Goal: Task Accomplishment & Management: Complete application form

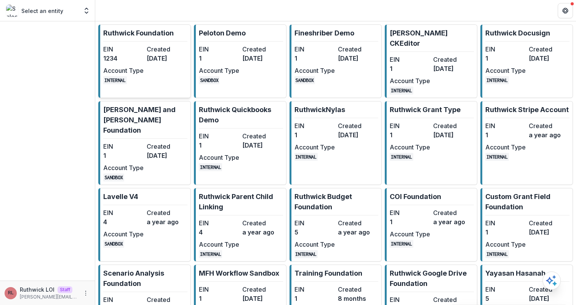
click at [182, 66] on div "EIN 1234 Created 3 years ago Account Type INTERNAL" at bounding box center [145, 65] width 84 height 40
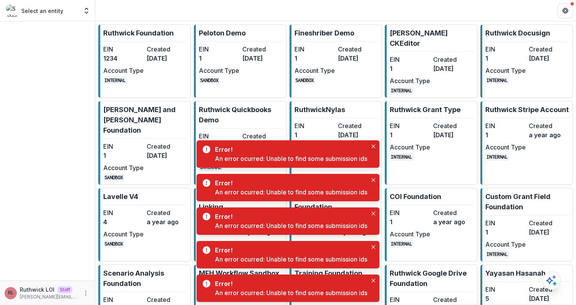
click at [375, 146] on icon "Close" at bounding box center [373, 146] width 4 height 4
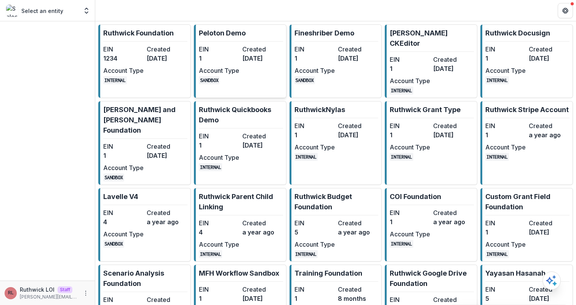
click at [256, 55] on dd "3 years ago" at bounding box center [262, 58] width 40 height 9
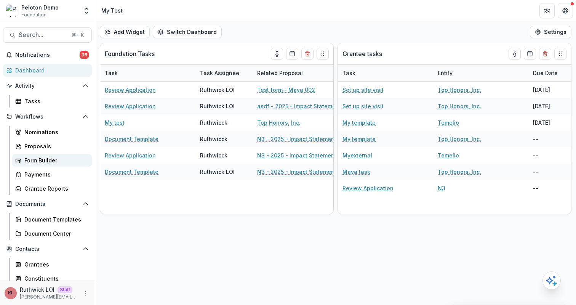
click at [54, 156] on div "Form Builder" at bounding box center [54, 160] width 61 height 8
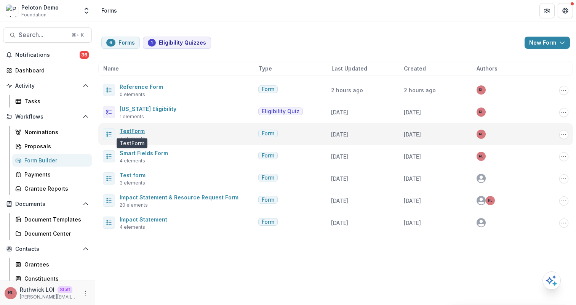
click at [140, 132] on link "TestForm" at bounding box center [132, 131] width 25 height 6
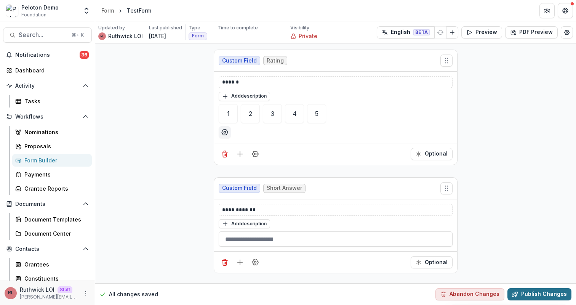
click at [540, 296] on button "Publish Changes" at bounding box center [539, 294] width 64 height 12
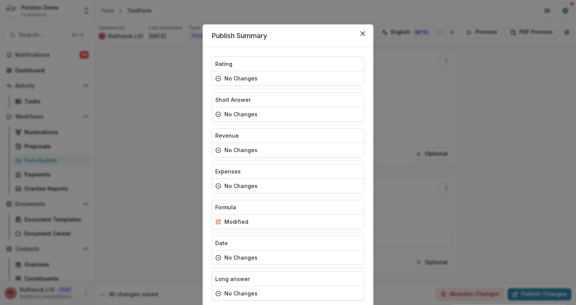
scroll to position [54, 0]
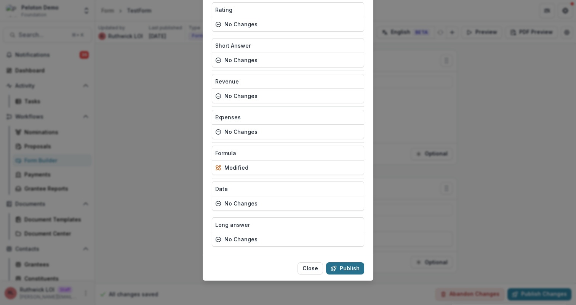
click at [343, 272] on button "Publish" at bounding box center [345, 268] width 38 height 12
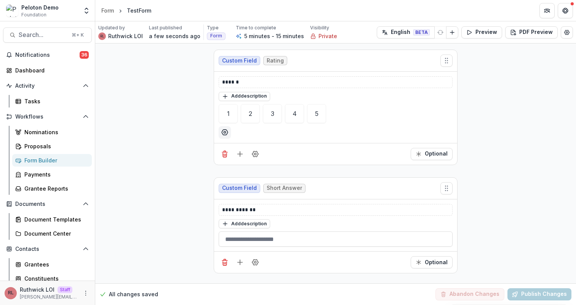
click at [53, 163] on div "Form Builder" at bounding box center [54, 160] width 61 height 8
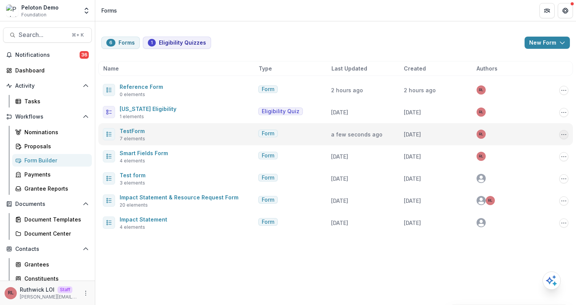
click at [564, 136] on icon "Options" at bounding box center [564, 134] width 6 height 6
click at [526, 173] on button "Send" at bounding box center [526, 175] width 82 height 13
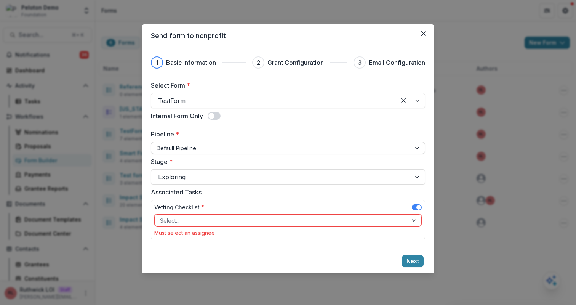
click at [418, 206] on span at bounding box center [418, 207] width 5 height 5
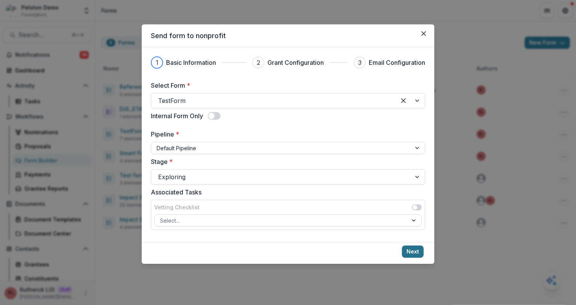
click at [416, 246] on button "Next" at bounding box center [413, 251] width 22 height 12
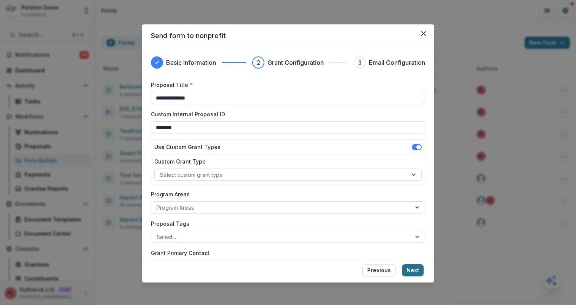
click at [414, 270] on button "Next" at bounding box center [413, 270] width 22 height 12
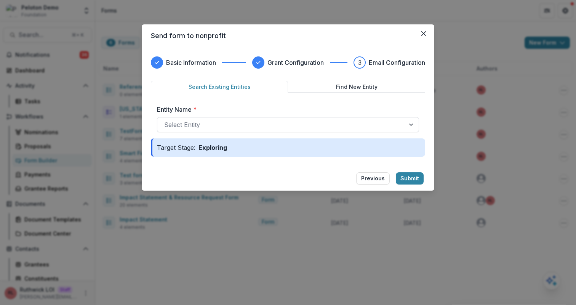
click at [195, 128] on div at bounding box center [281, 124] width 234 height 11
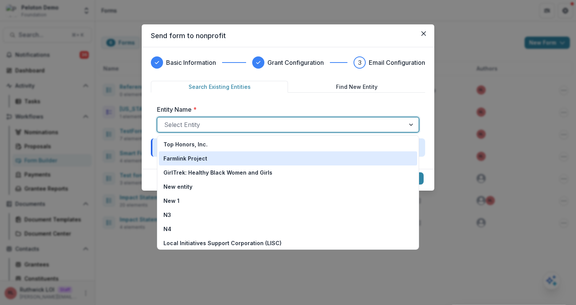
click at [232, 159] on div "Farmlink Project" at bounding box center [287, 158] width 249 height 8
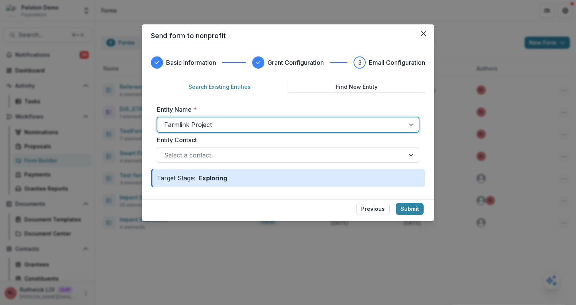
click at [249, 157] on div at bounding box center [281, 155] width 234 height 11
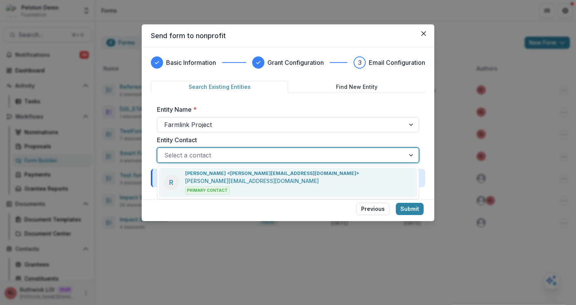
click at [251, 157] on div at bounding box center [281, 155] width 234 height 11
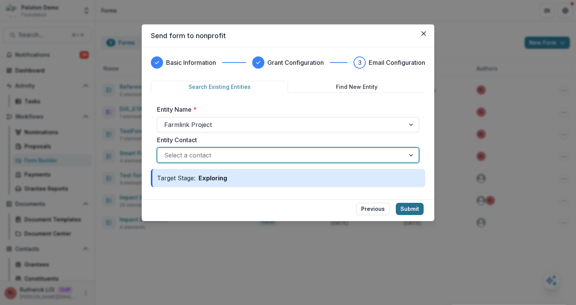
click at [406, 211] on button "Submit" at bounding box center [410, 209] width 28 height 12
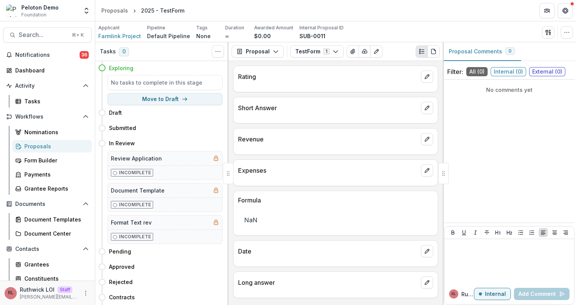
click at [56, 144] on div "Proposals" at bounding box center [54, 146] width 61 height 8
click at [424, 75] on icon "edit" at bounding box center [427, 77] width 6 height 6
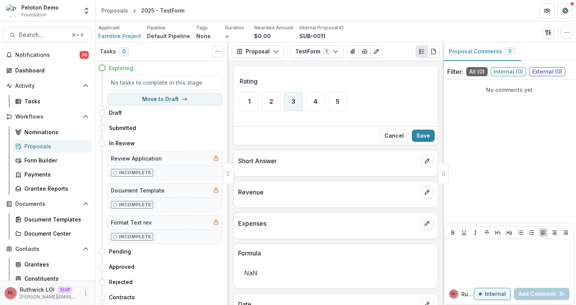
click at [292, 100] on span "3" at bounding box center [293, 101] width 4 height 6
click at [419, 131] on button "Save" at bounding box center [423, 136] width 23 height 12
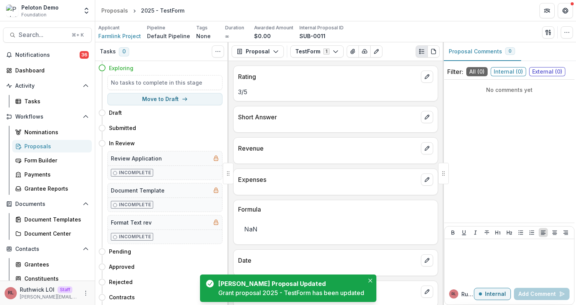
click at [432, 114] on div "Short Answer" at bounding box center [336, 114] width 204 height 17
click at [429, 115] on button "edit" at bounding box center [427, 117] width 12 height 12
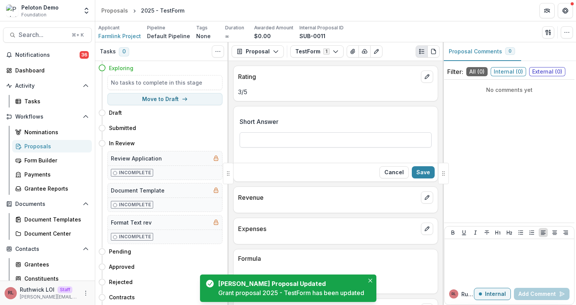
click at [291, 140] on input "Short Answer" at bounding box center [336, 139] width 192 height 15
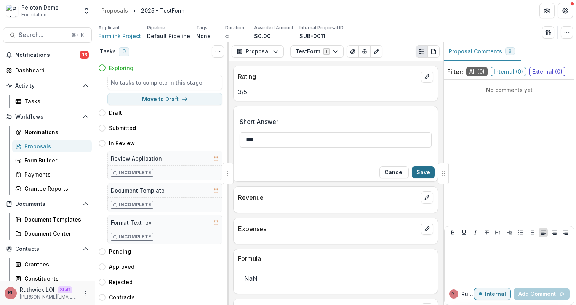
type input "***"
click at [422, 173] on button "Save" at bounding box center [423, 172] width 23 height 12
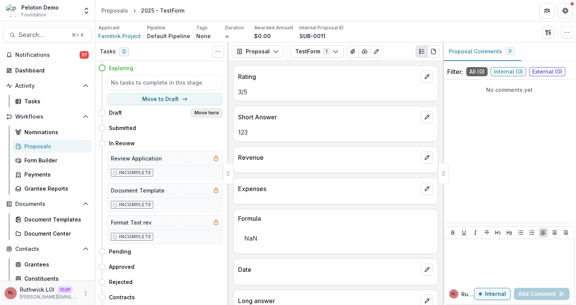
click at [214, 114] on button "Move here" at bounding box center [207, 112] width 32 height 9
select select "*****"
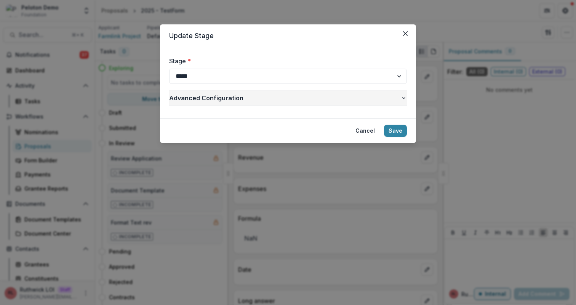
click at [228, 97] on span "Advanced Configuration" at bounding box center [285, 97] width 232 height 9
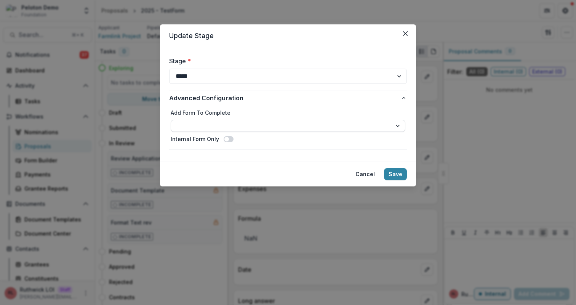
click at [226, 122] on select "**********" at bounding box center [288, 126] width 235 height 12
select select "**********"
click at [397, 171] on button "Save" at bounding box center [395, 174] width 23 height 12
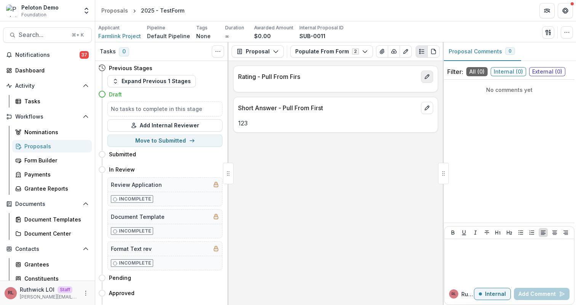
click at [424, 74] on icon "edit" at bounding box center [427, 77] width 6 height 6
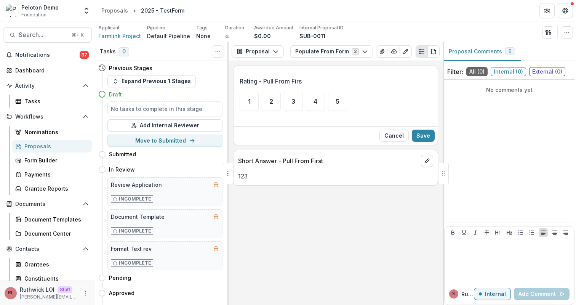
click at [398, 133] on button "Cancel" at bounding box center [393, 136] width 29 height 12
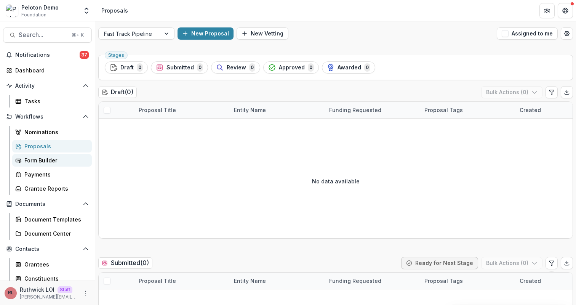
click at [70, 162] on div "Form Builder" at bounding box center [54, 160] width 61 height 8
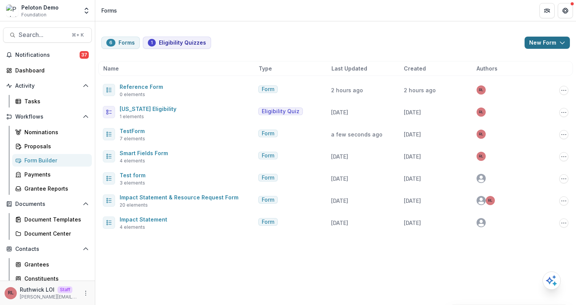
click at [550, 47] on button "New Form" at bounding box center [547, 43] width 45 height 12
click at [523, 72] on button "New Form" at bounding box center [527, 72] width 82 height 13
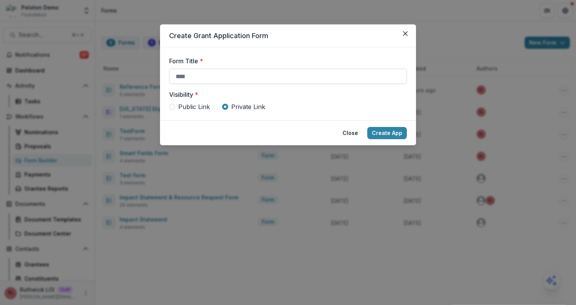
click at [183, 75] on input "Form Title *" at bounding box center [288, 76] width 238 height 15
type input "**********"
click at [367, 127] on button "Create App" at bounding box center [387, 133] width 40 height 12
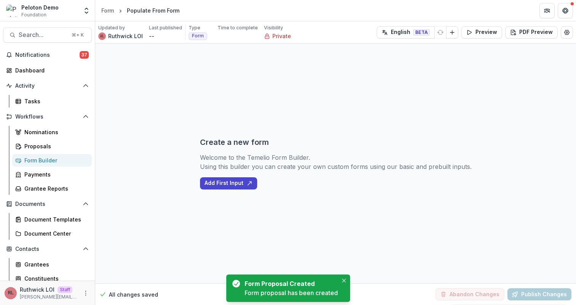
click at [221, 192] on div "Create a new form Welcome to the Temelio Form Builder. Using this builder you c…" at bounding box center [336, 163] width 272 height 240
click at [224, 187] on button "Add First Input" at bounding box center [228, 183] width 57 height 12
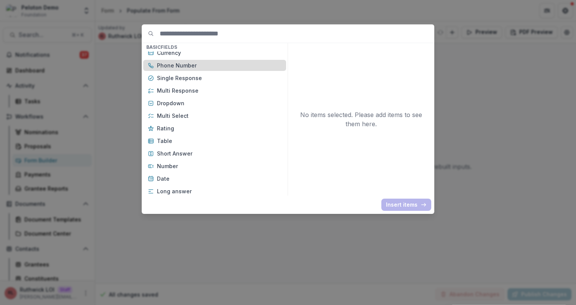
scroll to position [62, 0]
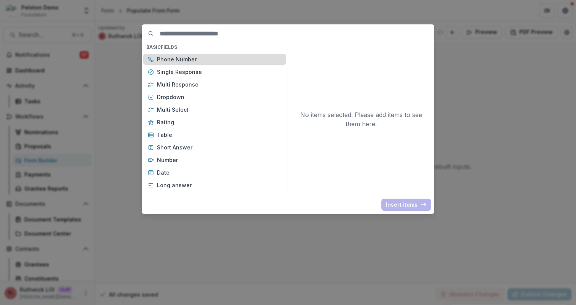
click at [229, 121] on p "Rating" at bounding box center [219, 122] width 125 height 8
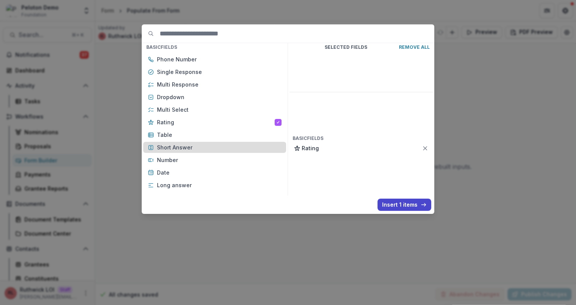
click at [215, 148] on p "Short Answer" at bounding box center [219, 147] width 125 height 8
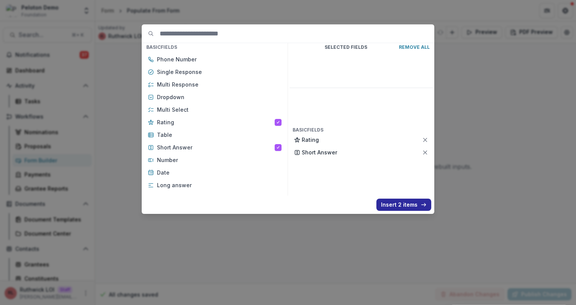
click at [405, 200] on button "Insert 2 items" at bounding box center [403, 204] width 55 height 12
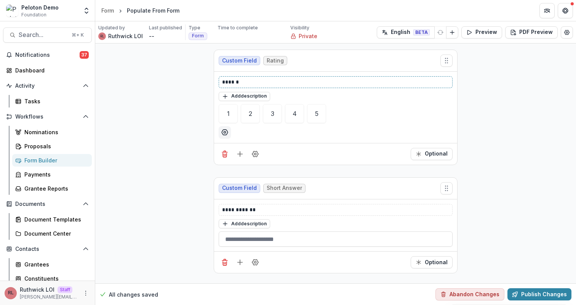
click at [247, 82] on p "******" at bounding box center [335, 82] width 227 height 8
click at [272, 209] on p "**********" at bounding box center [335, 210] width 227 height 8
click at [314, 165] on div "**********" at bounding box center [336, 161] width 244 height 236
click at [262, 152] on div "Optional" at bounding box center [335, 154] width 243 height 22
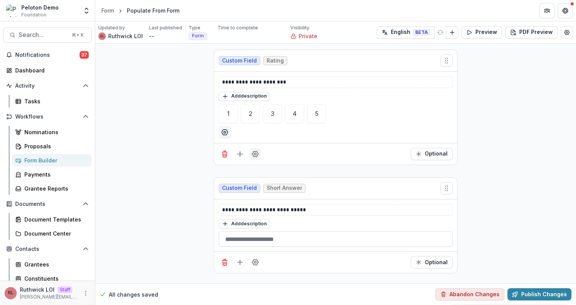
click at [255, 153] on circle "Field Settings" at bounding box center [255, 154] width 2 height 2
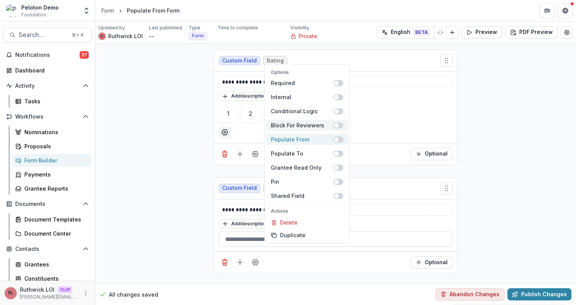
click at [341, 140] on span at bounding box center [338, 139] width 10 height 6
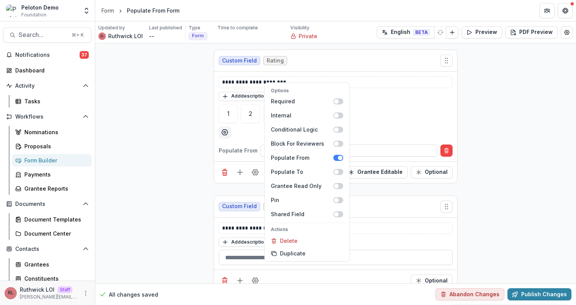
click at [400, 157] on div "**********" at bounding box center [335, 117] width 243 height 90
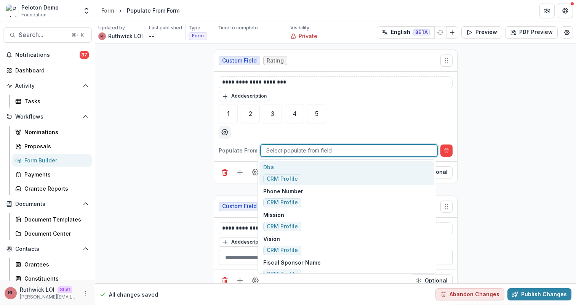
click at [385, 152] on div at bounding box center [348, 151] width 165 height 10
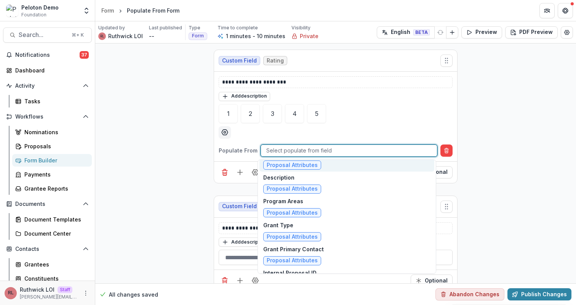
scroll to position [1520, 0]
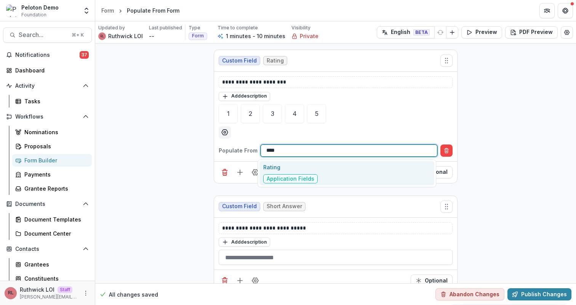
type input "*****"
click at [317, 171] on div "Rating Application Fields" at bounding box center [346, 173] width 175 height 24
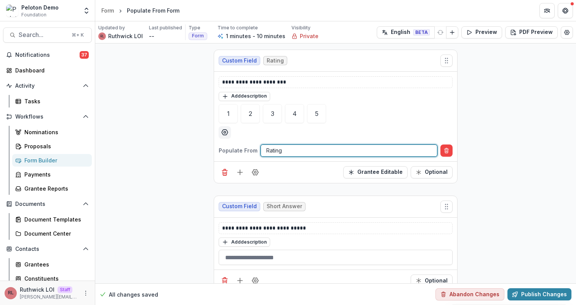
scroll to position [14, 0]
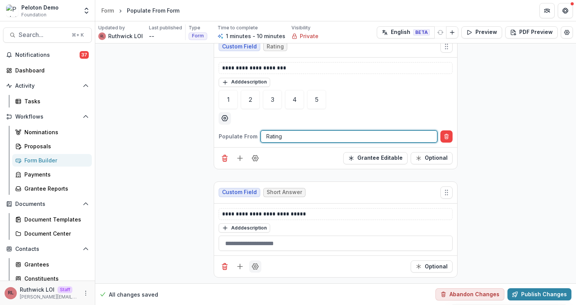
click at [256, 269] on icon "Field Settings" at bounding box center [255, 266] width 8 height 8
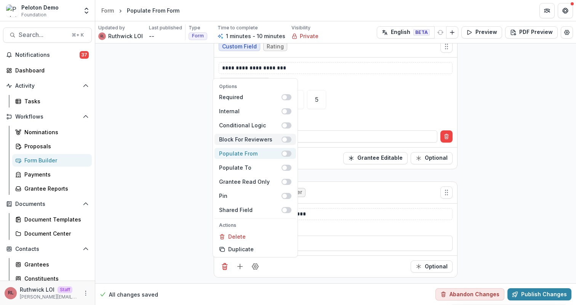
click at [284, 154] on span at bounding box center [284, 153] width 5 height 5
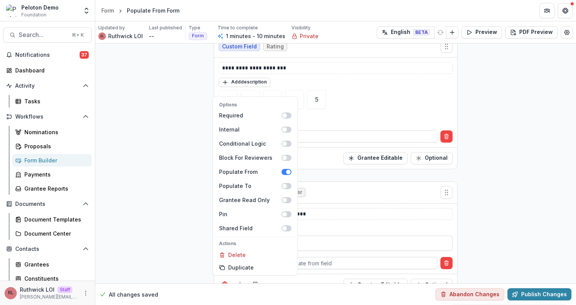
click at [341, 258] on div at bounding box center [348, 263] width 165 height 10
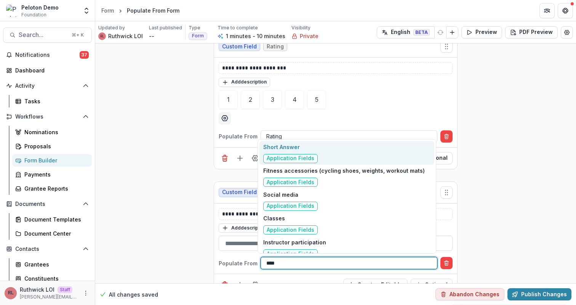
type input "*****"
click at [334, 149] on div "Short Answer Application Fields" at bounding box center [346, 153] width 175 height 24
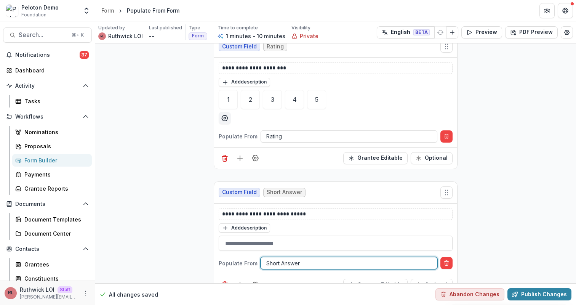
click at [460, 224] on div "**********" at bounding box center [336, 165] width 256 height 272
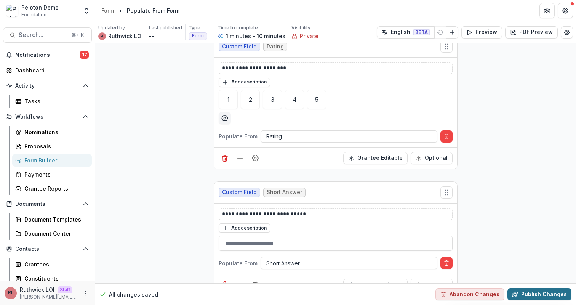
click at [550, 291] on button "Publish Changes" at bounding box center [539, 294] width 64 height 12
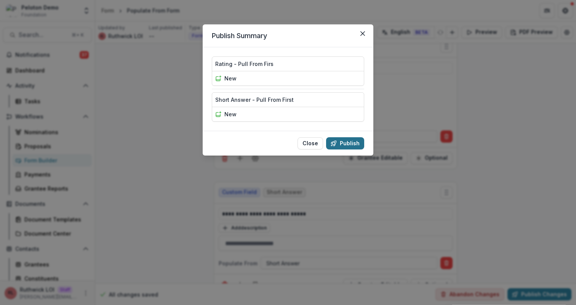
click at [356, 144] on button "Publish" at bounding box center [345, 143] width 38 height 12
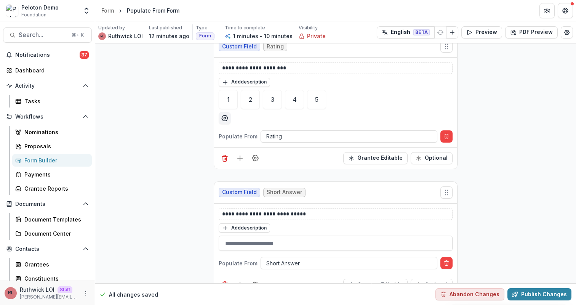
click at [485, 105] on div "**********" at bounding box center [335, 165] width 481 height 272
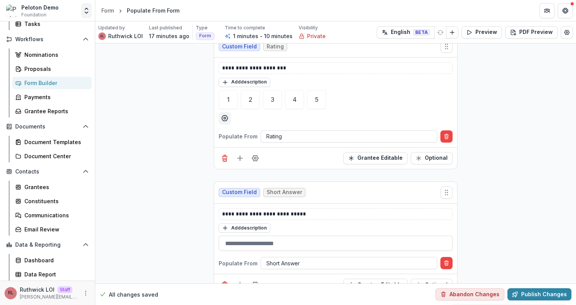
click at [87, 12] on polyline "Open entity switcher" at bounding box center [86, 13] width 3 height 2
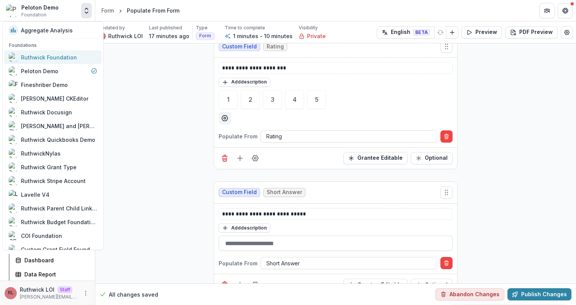
click at [71, 57] on div "Ruthwick Foundation" at bounding box center [49, 57] width 56 height 8
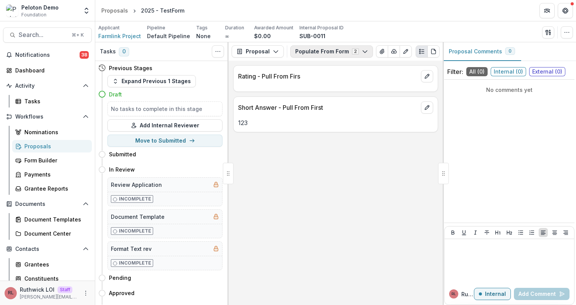
click at [304, 55] on button "Populate From Form 2" at bounding box center [331, 51] width 83 height 12
click at [317, 76] on span "TestForm" at bounding box center [339, 80] width 70 height 8
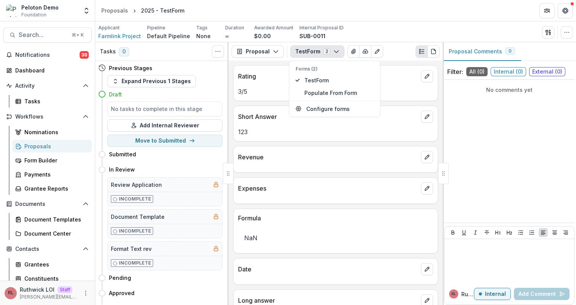
click at [327, 150] on div "Revenue" at bounding box center [336, 154] width 204 height 17
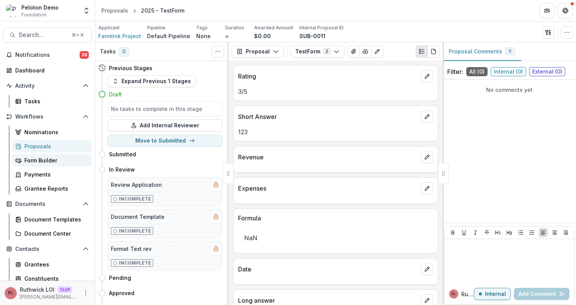
click at [50, 154] on link "Form Builder" at bounding box center [52, 160] width 80 height 13
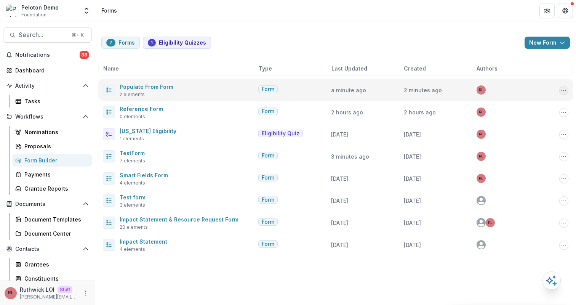
click at [566, 91] on icon "Options" at bounding box center [564, 90] width 6 height 6
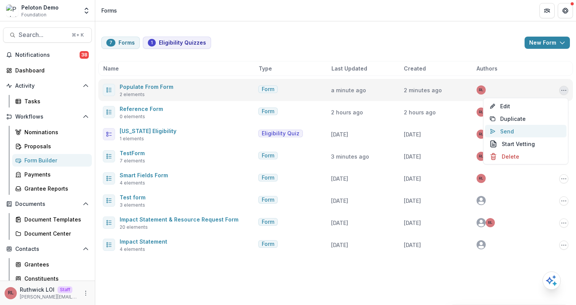
click at [527, 132] on button "Send" at bounding box center [526, 131] width 82 height 13
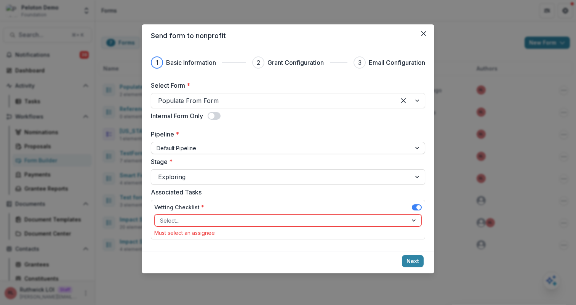
click at [418, 210] on span at bounding box center [417, 208] width 10 height 9
click at [417, 208] on span at bounding box center [418, 207] width 5 height 5
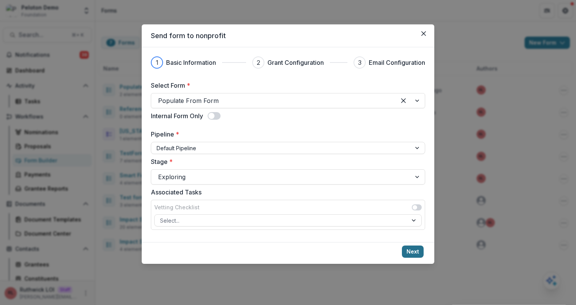
click at [411, 253] on button "Next" at bounding box center [413, 251] width 22 height 12
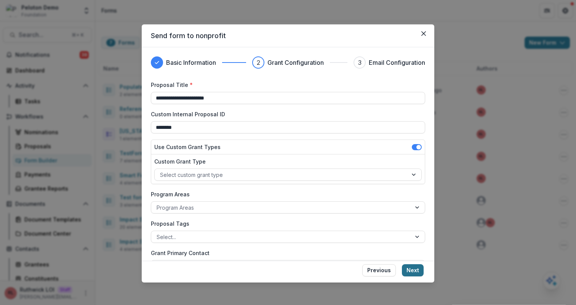
click at [409, 272] on button "Next" at bounding box center [413, 270] width 22 height 12
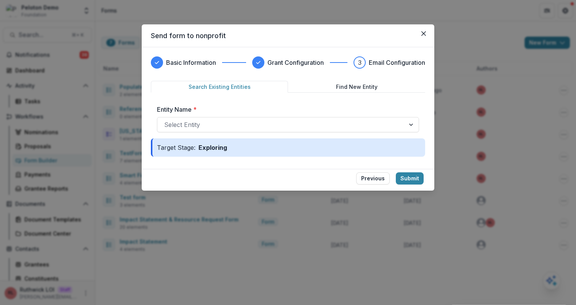
click at [199, 114] on label "Entity Name *" at bounding box center [286, 109] width 258 height 9
click at [166, 120] on input "Entity Name *" at bounding box center [165, 124] width 2 height 9
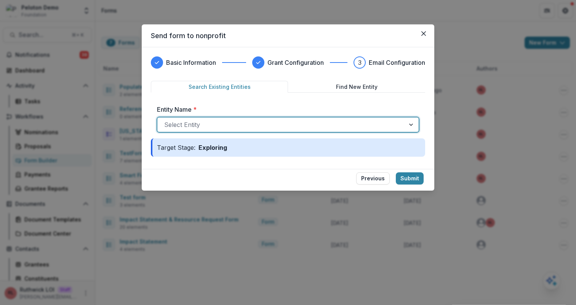
click at [206, 122] on div at bounding box center [281, 124] width 234 height 11
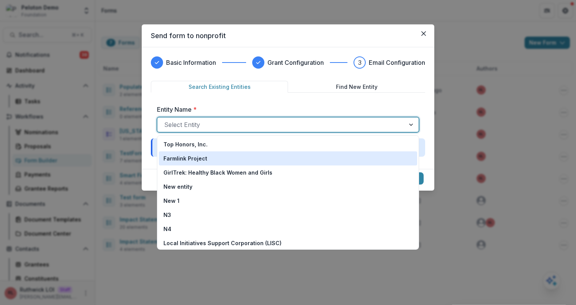
click at [220, 155] on div "Farmlink Project" at bounding box center [287, 158] width 249 height 8
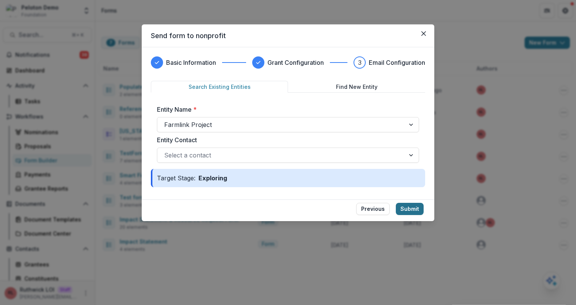
click at [409, 209] on button "Submit" at bounding box center [410, 209] width 28 height 12
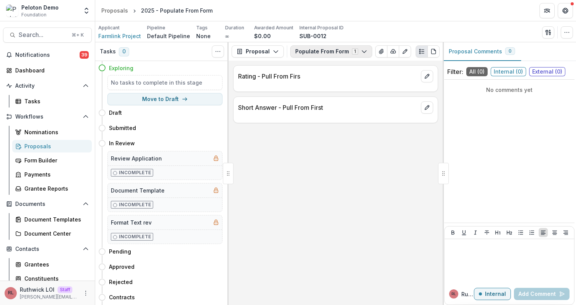
click at [331, 56] on button "Populate From Form 1" at bounding box center [331, 51] width 82 height 12
click at [350, 131] on div "Rating - Pull From Firs Short Answer - Pull From First" at bounding box center [336, 183] width 214 height 244
click at [323, 52] on button "Populate From Form 1" at bounding box center [331, 51] width 82 height 12
click at [368, 152] on div "Rating - Pull From Firs Short Answer - Pull From First" at bounding box center [336, 183] width 214 height 244
click at [272, 189] on div "Rating - Pull From Firs Short Answer - Pull From First" at bounding box center [336, 183] width 214 height 244
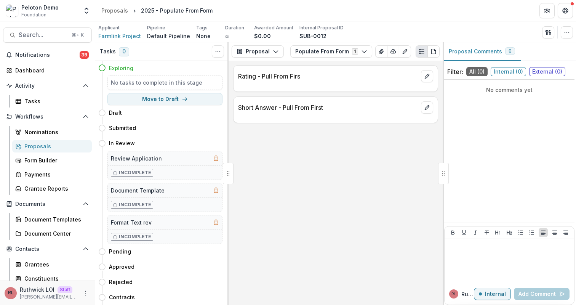
click at [59, 148] on div "Proposals" at bounding box center [54, 146] width 61 height 8
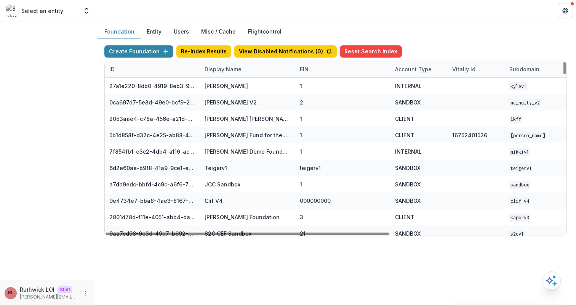
click at [215, 70] on div "Display Name" at bounding box center [223, 69] width 46 height 8
click at [222, 81] on input at bounding box center [247, 86] width 91 height 12
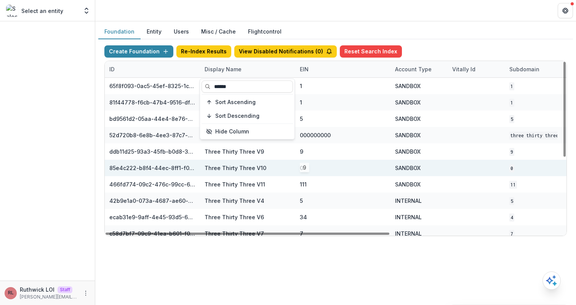
type input "*****"
click at [334, 175] on div "0" at bounding box center [343, 168] width 86 height 16
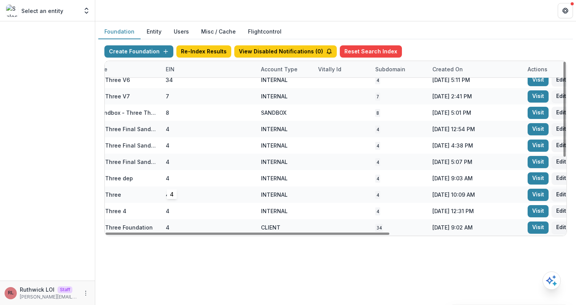
scroll to position [137, 134]
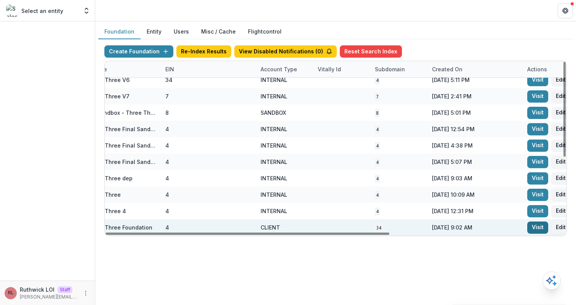
click at [536, 227] on link "Visit" at bounding box center [537, 227] width 21 height 12
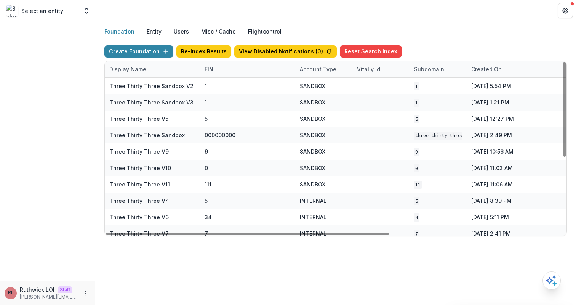
scroll to position [137, 95]
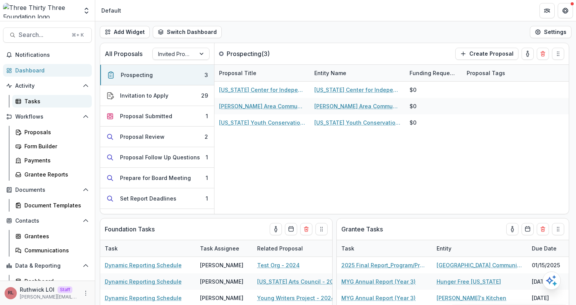
click at [35, 107] on link "Tasks" at bounding box center [52, 101] width 80 height 13
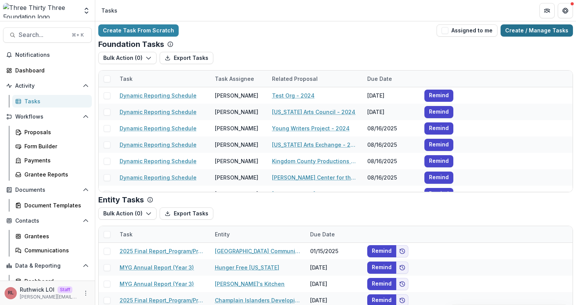
click at [552, 30] on link "Create / Manage Tasks" at bounding box center [537, 30] width 72 height 12
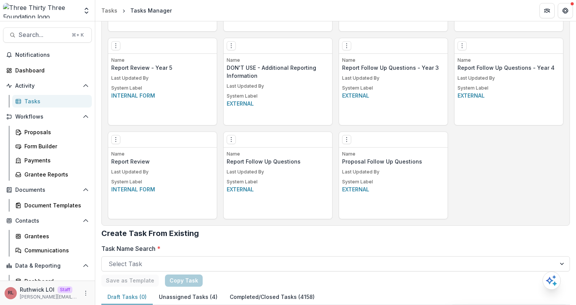
scroll to position [487, 0]
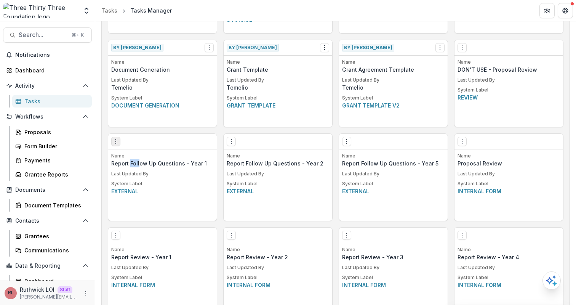
click at [116, 143] on icon "Options" at bounding box center [116, 141] width 6 height 6
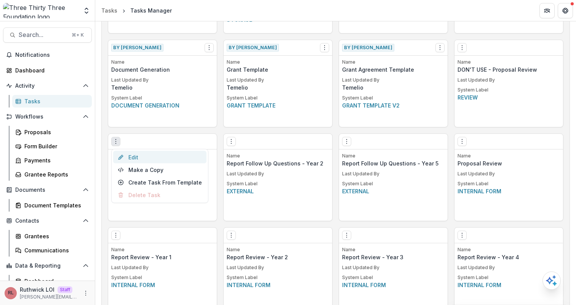
click at [133, 156] on link "Edit" at bounding box center [159, 157] width 93 height 13
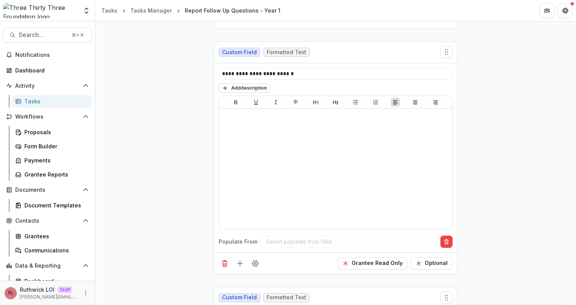
scroll to position [290, 0]
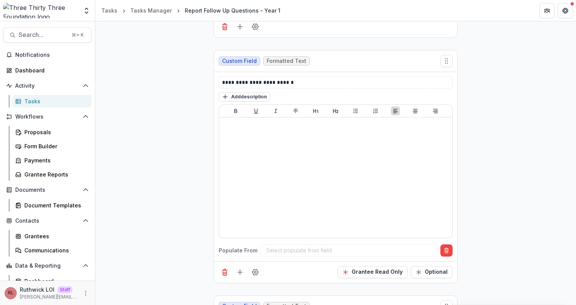
click at [314, 246] on div "Select populate from field" at bounding box center [349, 250] width 177 height 12
click at [366, 272] on button "Grantee Read Only" at bounding box center [373, 272] width 70 height 12
click at [310, 251] on div at bounding box center [348, 250] width 165 height 10
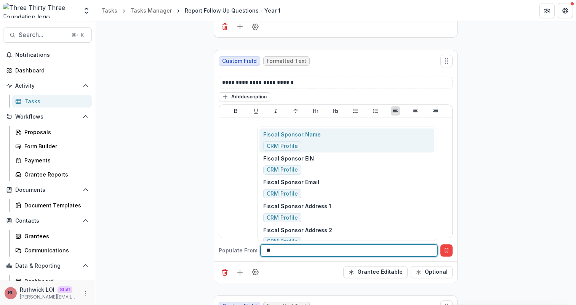
type input "***"
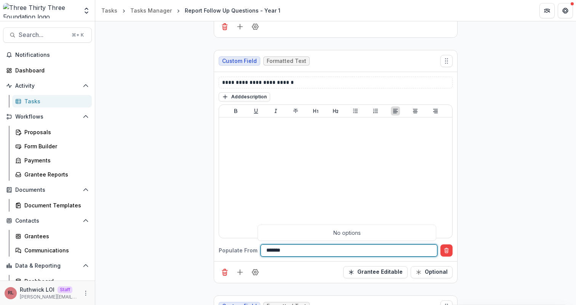
type input "******"
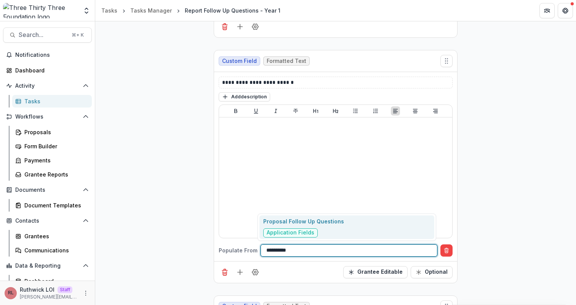
type input "**********"
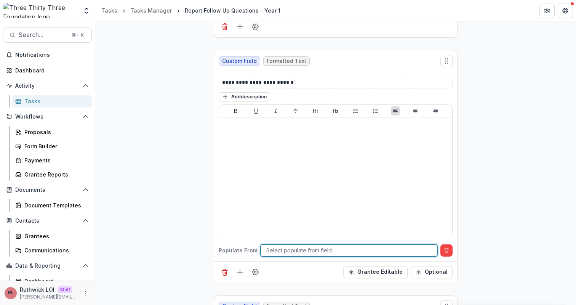
click at [168, 229] on div "**********" at bounding box center [335, 259] width 481 height 828
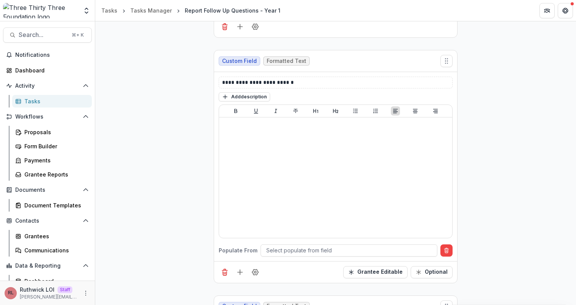
click at [77, 101] on div "Tasks" at bounding box center [54, 101] width 61 height 8
click at [295, 253] on div at bounding box center [348, 250] width 165 height 10
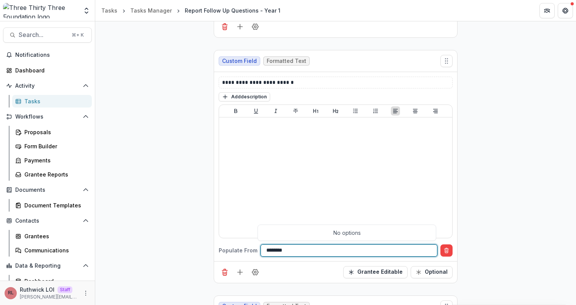
type input "*********"
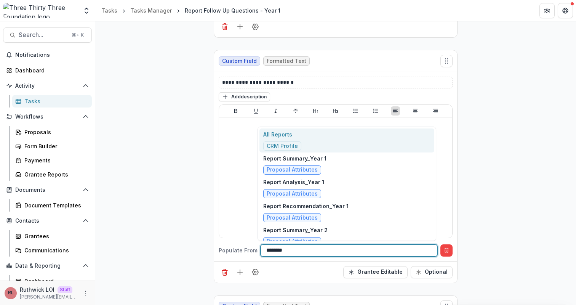
type input "*********"
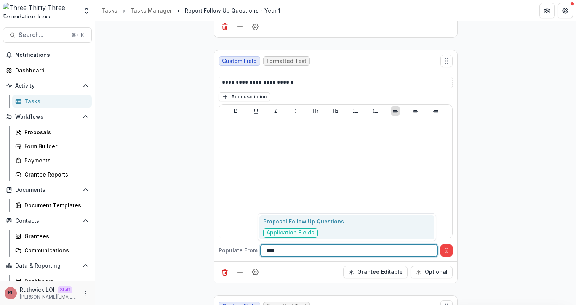
type input "*****"
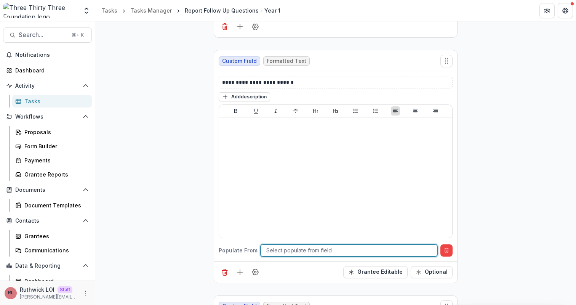
click at [519, 150] on div "**********" at bounding box center [335, 259] width 481 height 828
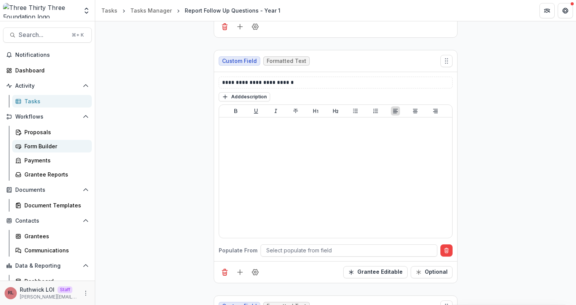
click at [57, 149] on div "Form Builder" at bounding box center [54, 146] width 61 height 8
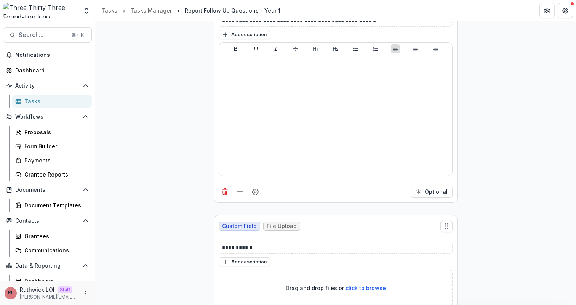
scroll to position [657, 0]
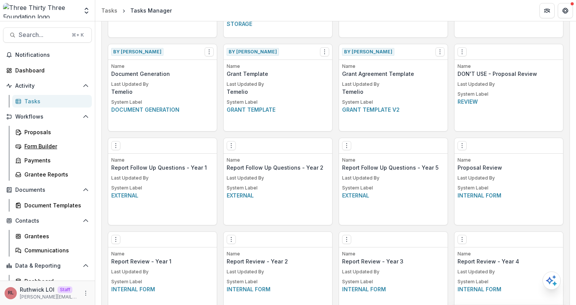
scroll to position [401, 0]
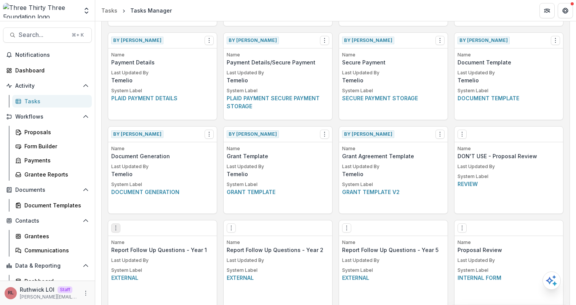
click at [114, 230] on icon "Options" at bounding box center [116, 228] width 6 height 6
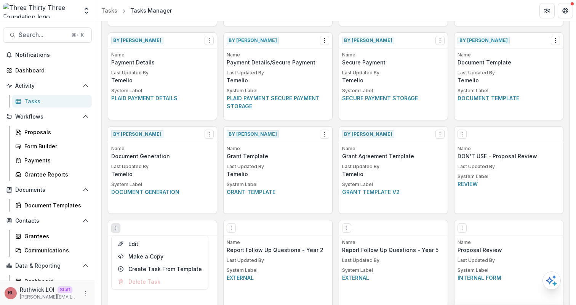
click at [154, 220] on div "Edit Make a Copy Create Task From Template Delete Task" at bounding box center [162, 228] width 109 height 16
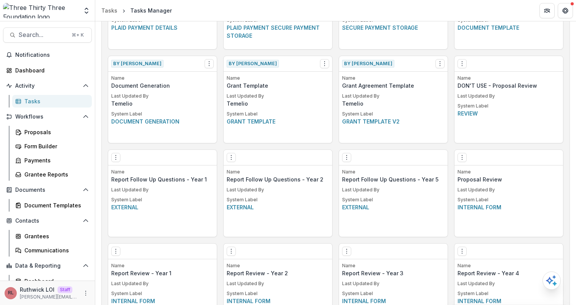
scroll to position [478, 0]
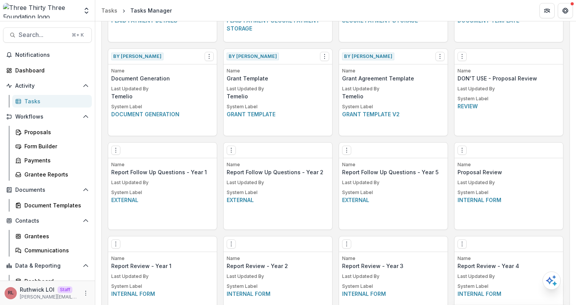
click at [116, 156] on div "Edit Make a Copy Create Task From Template Delete Task" at bounding box center [162, 150] width 109 height 16
click at [116, 155] on div "Edit Make a Copy Create Task From Template Delete Task" at bounding box center [162, 150] width 109 height 16
click at [113, 149] on icon "Options" at bounding box center [116, 150] width 6 height 6
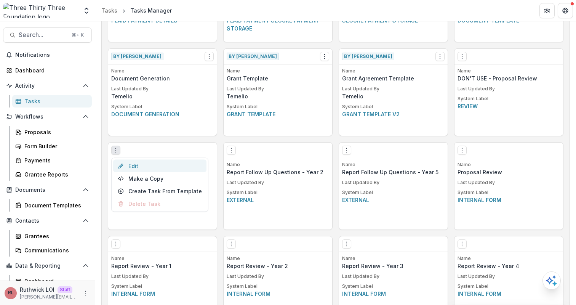
click at [125, 163] on link "Edit" at bounding box center [159, 166] width 93 height 13
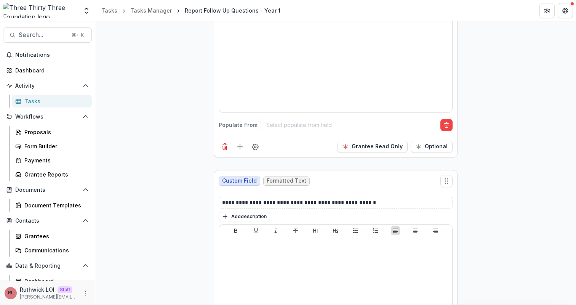
scroll to position [324, 0]
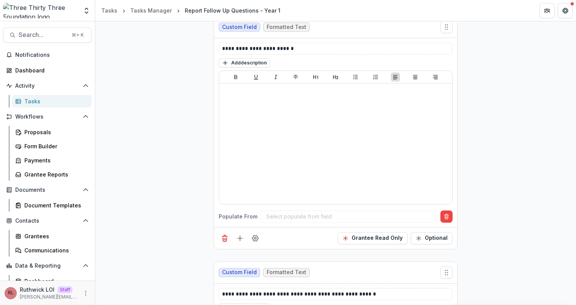
click at [379, 244] on div "Grantee Read Only Optional" at bounding box center [335, 238] width 243 height 22
click at [373, 237] on button "Grantee Read Only" at bounding box center [373, 238] width 70 height 12
click at [351, 219] on div at bounding box center [348, 216] width 165 height 10
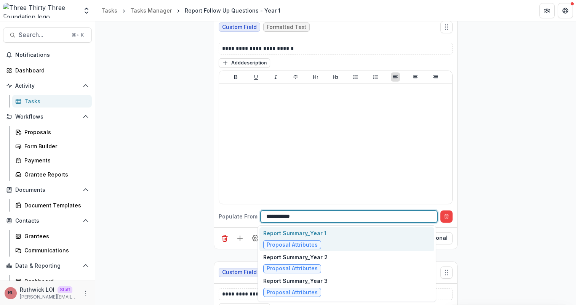
type input "**********"
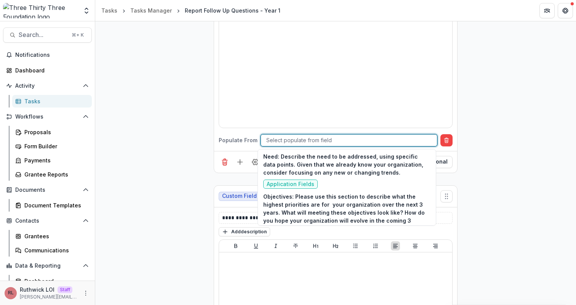
scroll to position [5003, 0]
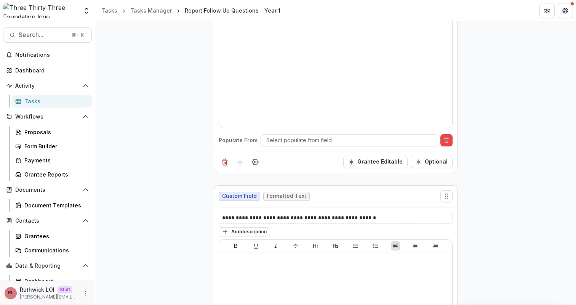
click at [544, 151] on div "**********" at bounding box center [335, 148] width 481 height 828
click at [293, 144] on div at bounding box center [348, 140] width 165 height 10
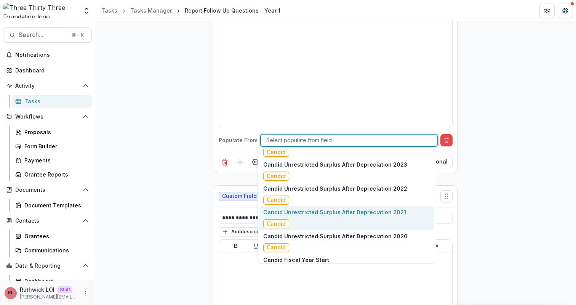
scroll to position [5719, 0]
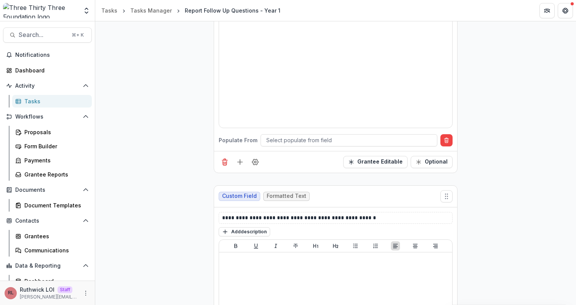
click at [498, 172] on div "**********" at bounding box center [335, 148] width 481 height 828
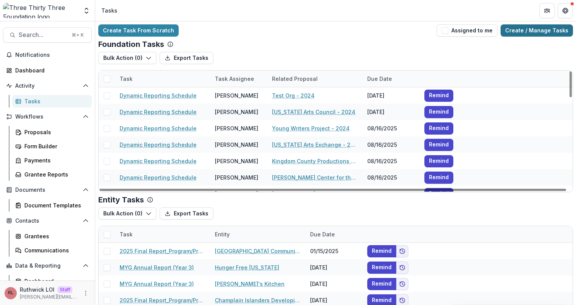
click at [533, 32] on link "Create / Manage Tasks" at bounding box center [537, 30] width 72 height 12
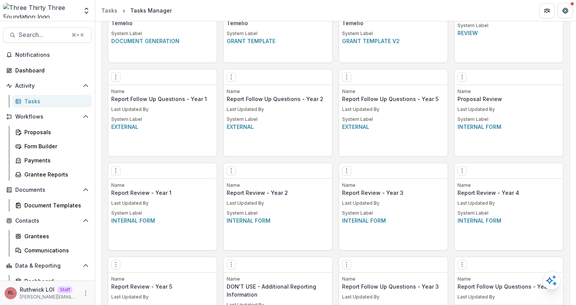
scroll to position [554, 0]
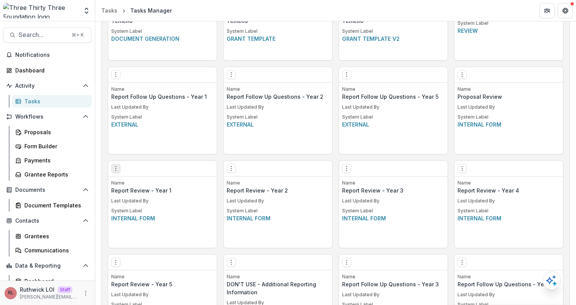
click at [115, 169] on icon "Options" at bounding box center [116, 168] width 6 height 6
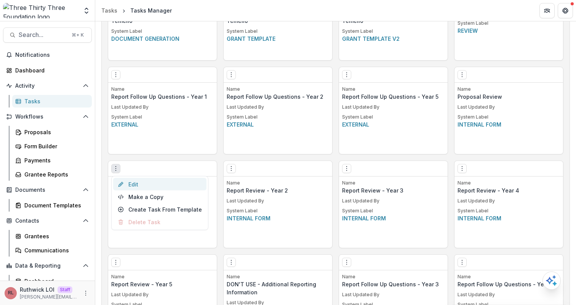
click at [146, 187] on link "Edit" at bounding box center [159, 184] width 93 height 13
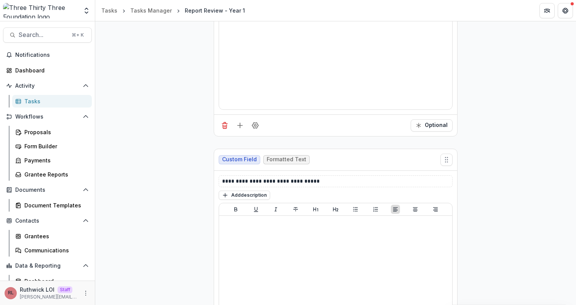
scroll to position [539, 0]
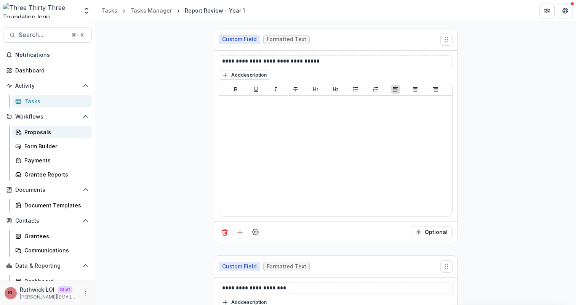
click at [43, 136] on div "Proposals" at bounding box center [54, 132] width 61 height 8
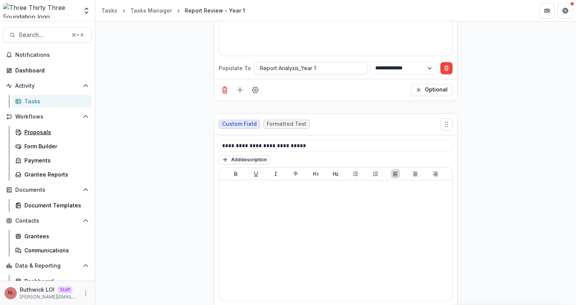
scroll to position [1218, 0]
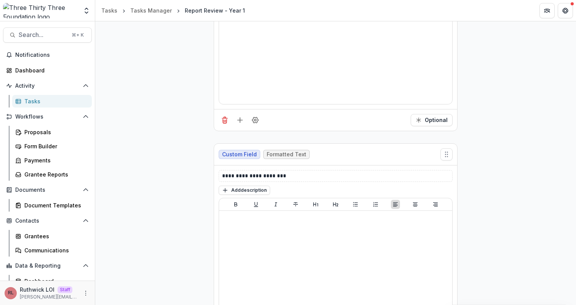
scroll to position [592, 0]
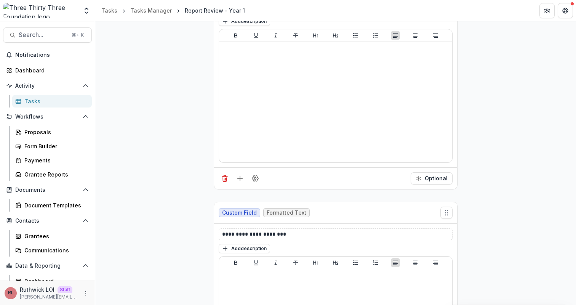
click at [508, 126] on div "**********" at bounding box center [335, 236] width 481 height 1389
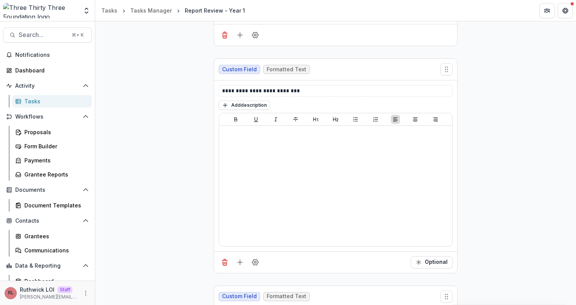
scroll to position [0, 0]
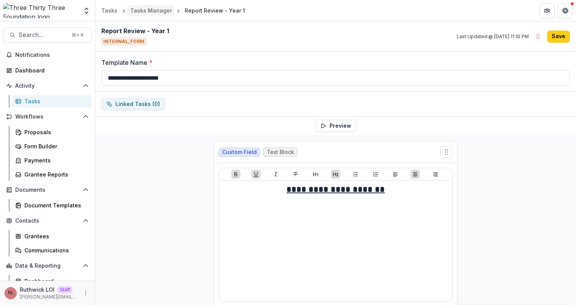
click at [161, 10] on div "Tasks Manager" at bounding box center [151, 10] width 42 height 8
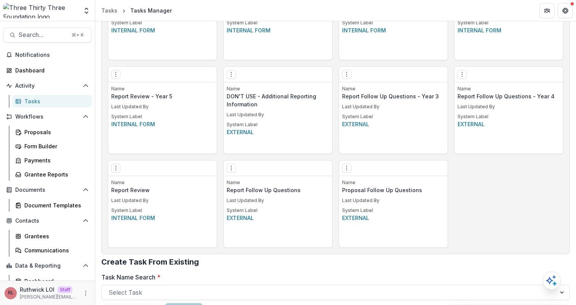
scroll to position [744, 0]
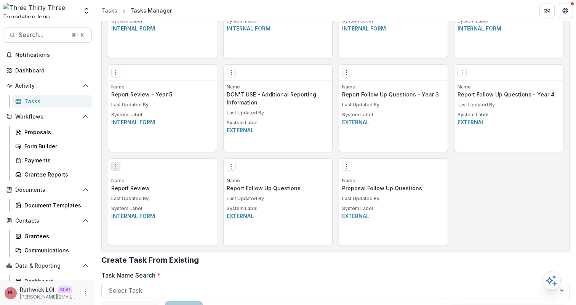
click at [117, 166] on icon "Options" at bounding box center [116, 166] width 6 height 6
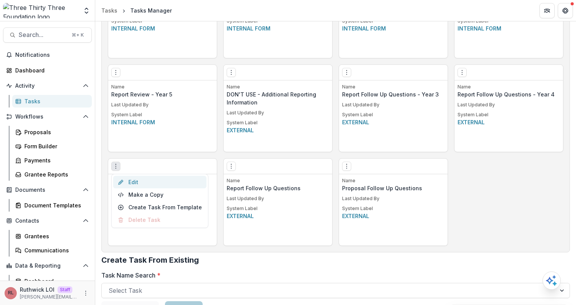
click at [125, 179] on link "Edit" at bounding box center [159, 182] width 93 height 13
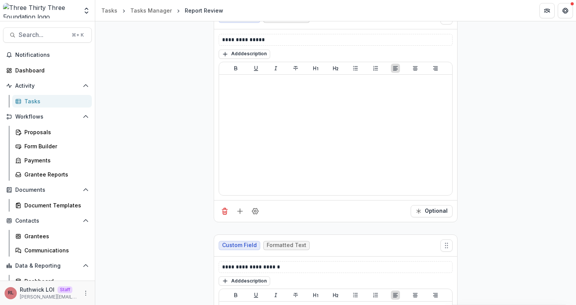
scroll to position [1163, 0]
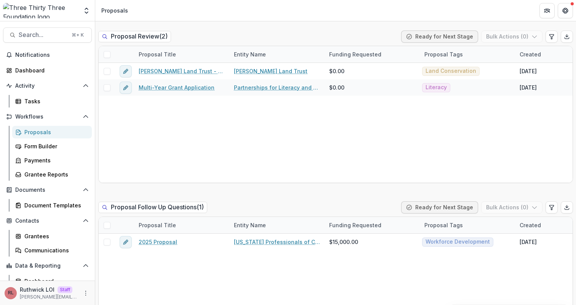
scroll to position [680, 0]
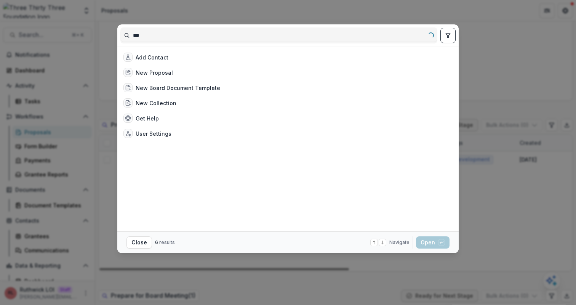
type input "****"
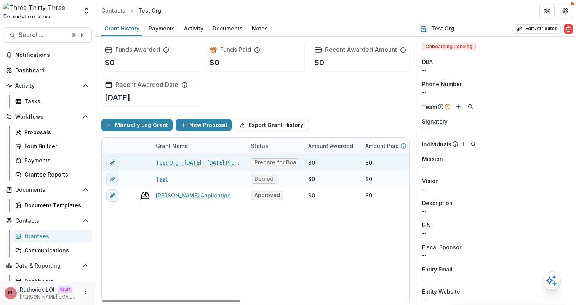
click at [205, 166] on link "Test Org - [DATE] - [DATE] Proposal" at bounding box center [199, 162] width 86 height 8
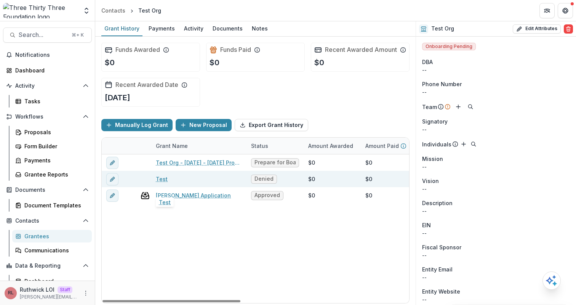
click at [163, 183] on link "Test" at bounding box center [162, 179] width 12 height 8
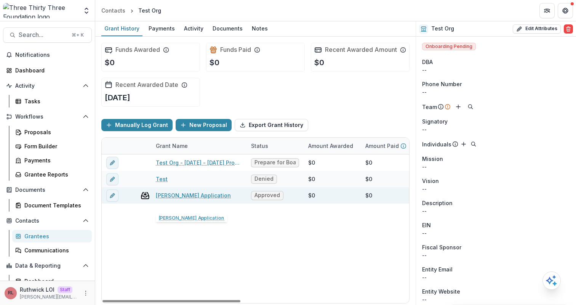
click at [179, 199] on link "Chris Tester Application" at bounding box center [193, 195] width 75 height 8
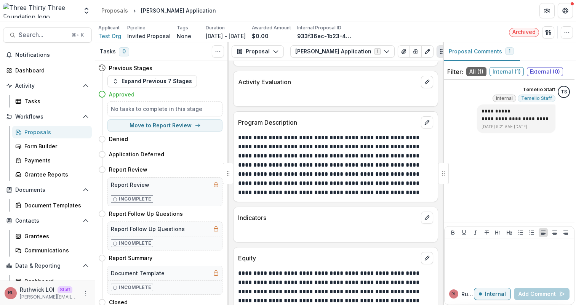
scroll to position [483, 0]
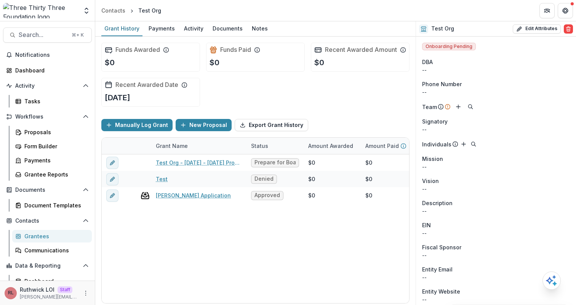
click at [286, 104] on div "Funds Awarded $0 Funds Paid $0 Recent Awarded Amount $0 Recent Awarded Date Aug…" at bounding box center [255, 75] width 308 height 76
click at [37, 136] on div "Proposals" at bounding box center [54, 132] width 61 height 8
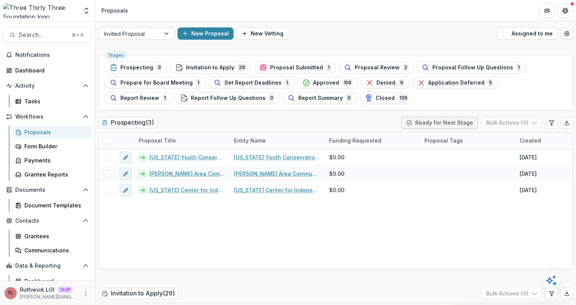
click at [156, 42] on div "Invited Proposal New Proposal New Vetting Assigned to me" at bounding box center [335, 33] width 481 height 24
click at [509, 75] on ul "Stages Prospecting 3 Invitation to Apply 29 Proposal Submitted 1 Proposal Revie…" at bounding box center [336, 82] width 462 height 43
click at [159, 95] on span "Report Review" at bounding box center [139, 98] width 39 height 6
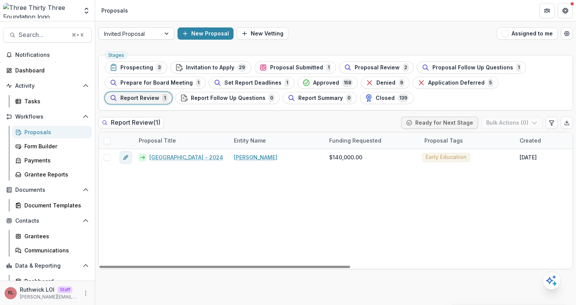
click at [151, 33] on div at bounding box center [129, 34] width 51 height 10
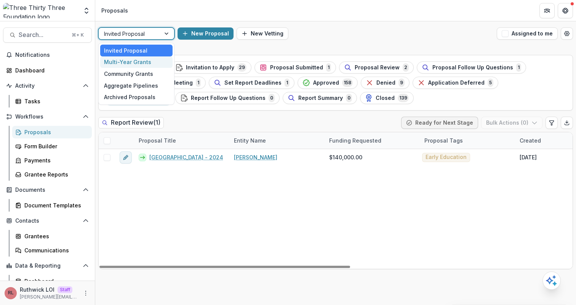
click at [153, 62] on div "Multi-Year Grants" at bounding box center [136, 62] width 72 height 12
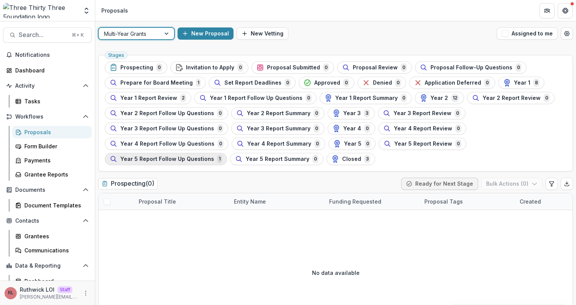
click at [172, 163] on div "Year 5 Report Follow Up Questions 1" at bounding box center [166, 159] width 112 height 8
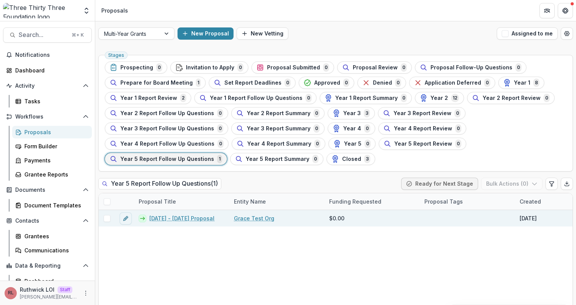
click at [195, 217] on link "[DATE] - [DATE] Proposal" at bounding box center [181, 218] width 65 height 8
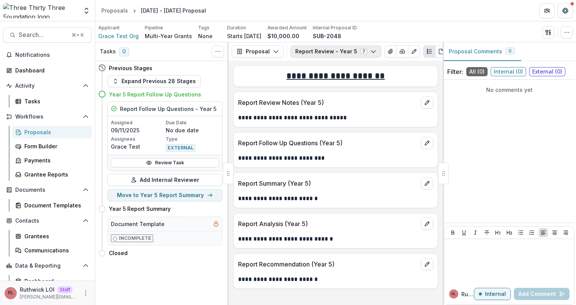
click at [336, 53] on button "Report Review - Year 5 7" at bounding box center [335, 51] width 91 height 12
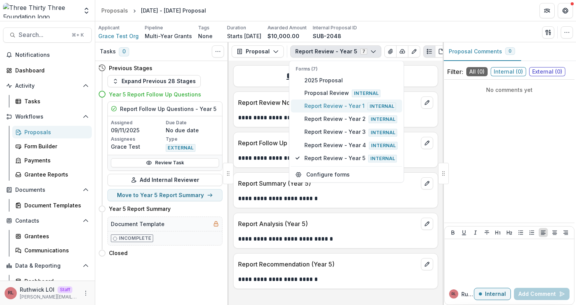
click at [340, 106] on span "Report Review - Year 1 Internal" at bounding box center [350, 106] width 93 height 8
click at [260, 122] on p "**********" at bounding box center [335, 117] width 195 height 9
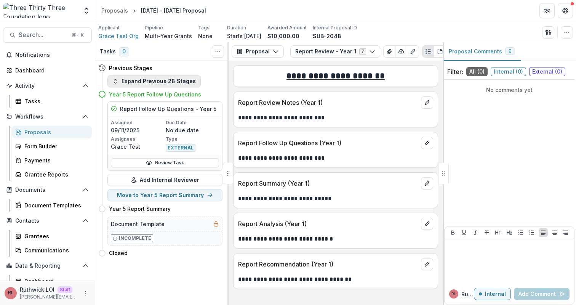
click at [146, 84] on button "Expand Previous 28 Stages" at bounding box center [153, 81] width 93 height 12
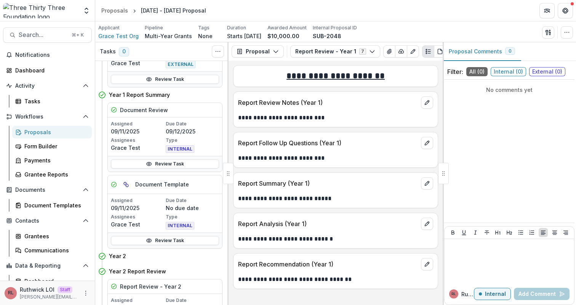
scroll to position [767, 0]
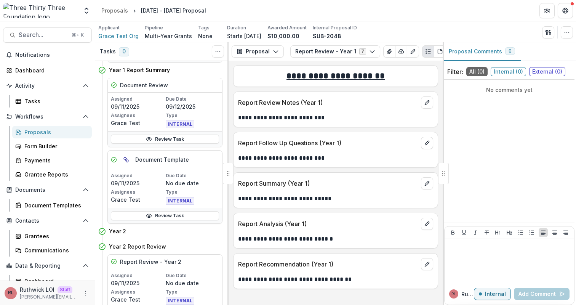
click at [302, 121] on p "**********" at bounding box center [335, 117] width 195 height 9
click at [310, 98] on div "Report Review Notes (Year 1)" at bounding box center [336, 100] width 204 height 17
click at [353, 58] on div "Proposal Proposal Payments Reports Grant Agreements Board Summaries Bank Detail…" at bounding box center [336, 51] width 214 height 18
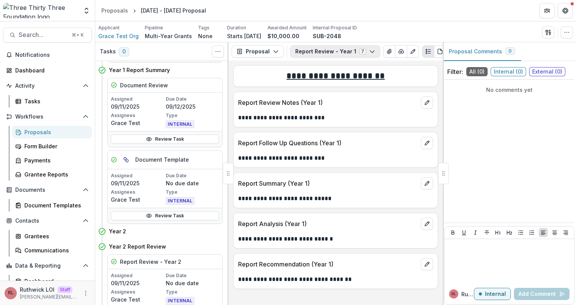
click at [352, 56] on button "Report Review - Year 1 7" at bounding box center [335, 51] width 90 height 12
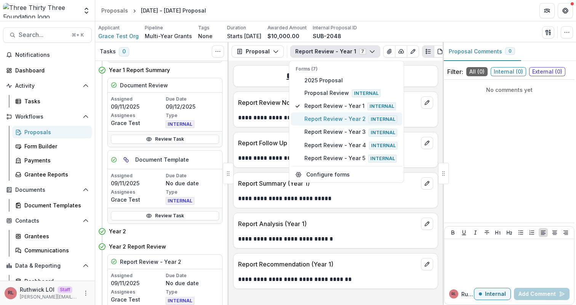
click at [362, 115] on span "Report Review - Year 2 Internal" at bounding box center [350, 119] width 93 height 8
click at [422, 114] on div "**********" at bounding box center [336, 116] width 204 height 14
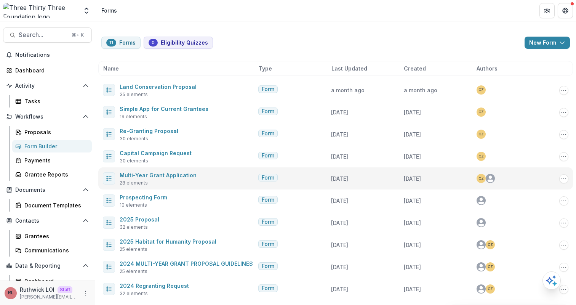
scroll to position [23, 0]
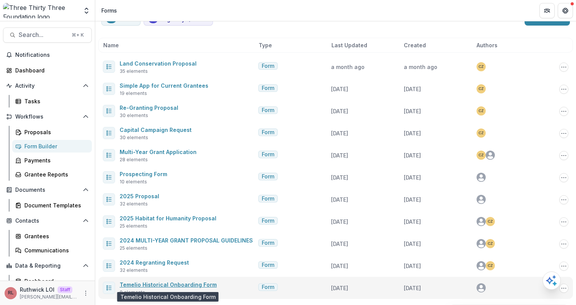
click at [181, 283] on link "Temelio Historical Onboarding Form" at bounding box center [168, 284] width 97 height 6
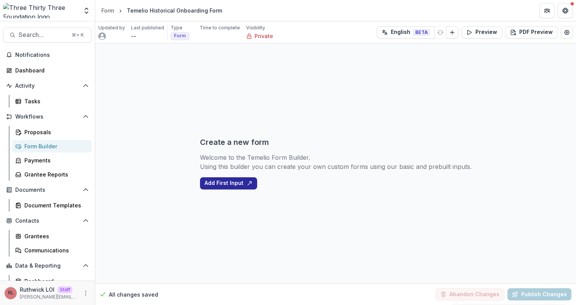
click at [234, 181] on button "Add First Input" at bounding box center [228, 183] width 57 height 12
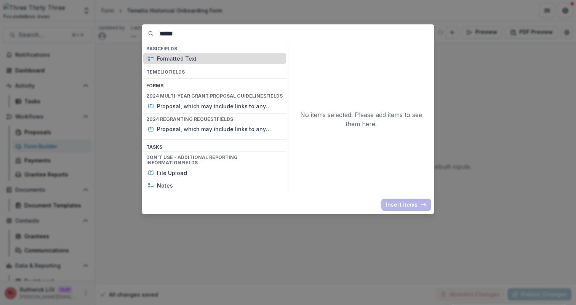
type input "*****"
click at [215, 56] on p "Formatted Text" at bounding box center [219, 58] width 125 height 8
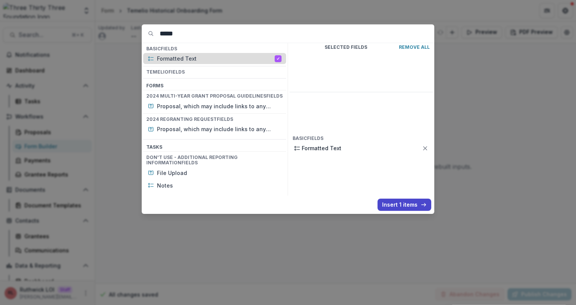
click at [215, 56] on p "Formatted Text" at bounding box center [216, 58] width 118 height 8
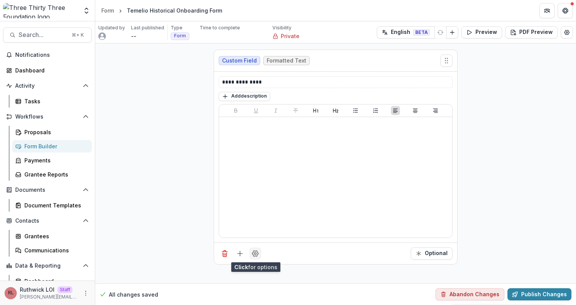
click at [256, 252] on circle "Field Settings" at bounding box center [255, 253] width 2 height 2
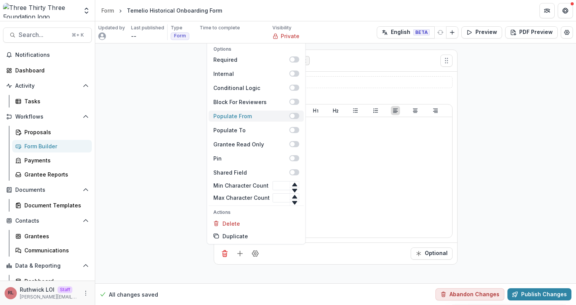
click at [290, 118] on span at bounding box center [295, 116] width 10 height 6
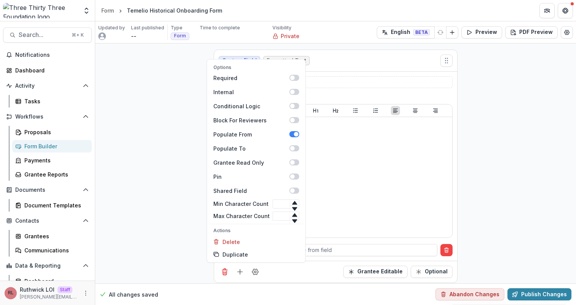
click at [342, 256] on div "**********" at bounding box center [335, 166] width 243 height 189
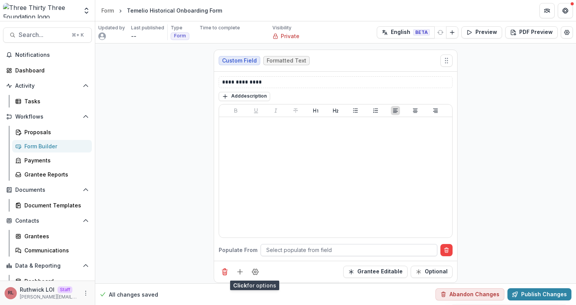
click at [337, 254] on div at bounding box center [348, 250] width 165 height 10
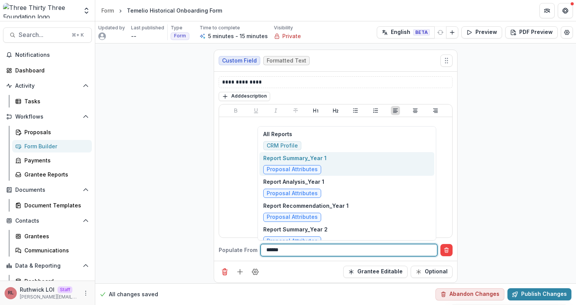
type input "******"
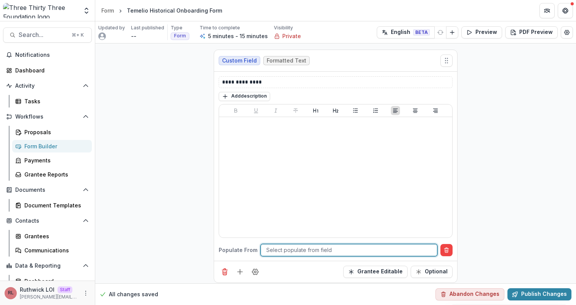
scroll to position [5, 0]
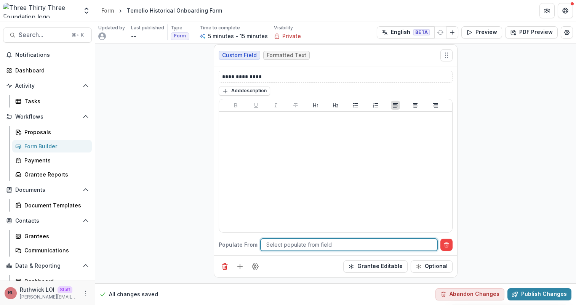
click at [498, 172] on div "**********" at bounding box center [335, 160] width 481 height 245
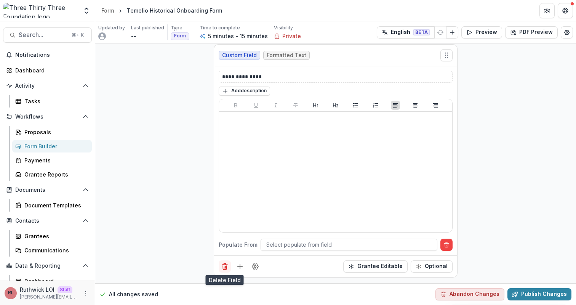
click at [223, 266] on icon "Delete field" at bounding box center [225, 266] width 8 height 8
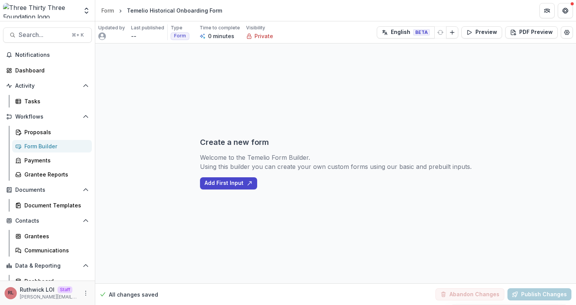
click at [286, 203] on div "Create a new form Welcome to the Temelio Form Builder. Using this builder you c…" at bounding box center [336, 163] width 272 height 240
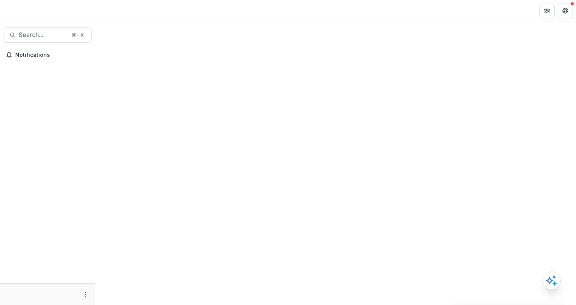
click at [82, 296] on div "Username Role" at bounding box center [48, 294] width 86 height 12
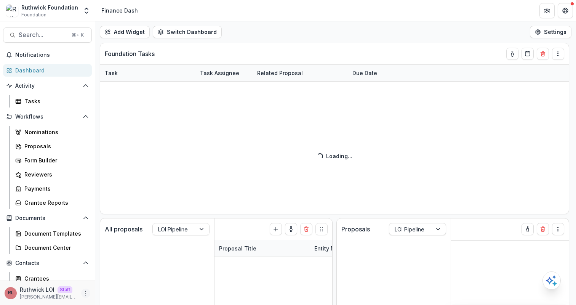
click at [84, 296] on button "More" at bounding box center [85, 292] width 9 height 9
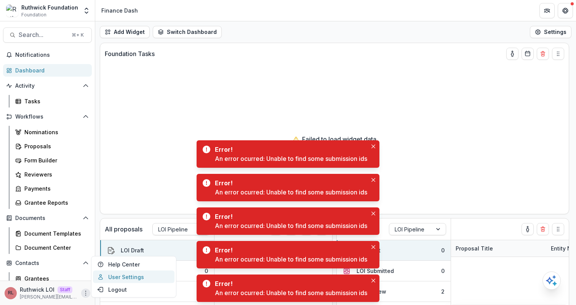
click at [127, 274] on link "User Settings" at bounding box center [134, 276] width 82 height 13
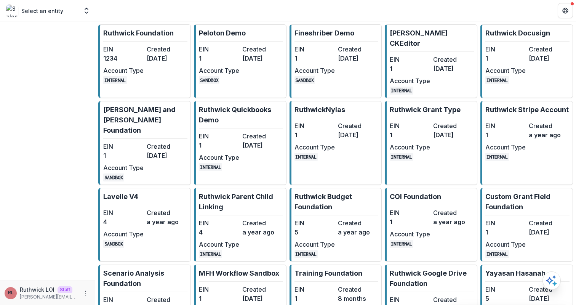
scroll to position [221, 0]
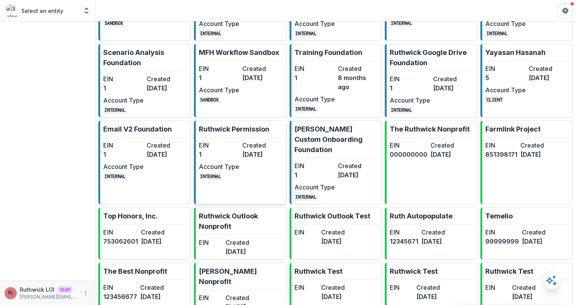
click at [281, 150] on dt "Created" at bounding box center [262, 145] width 40 height 9
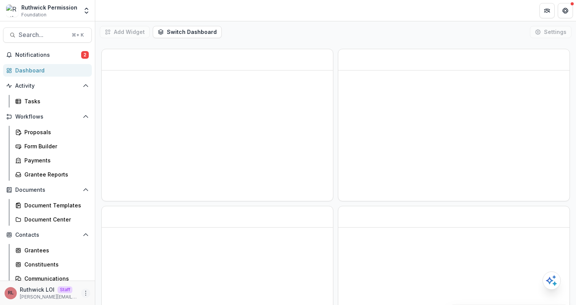
click at [84, 292] on icon "More" at bounding box center [86, 293] width 6 height 6
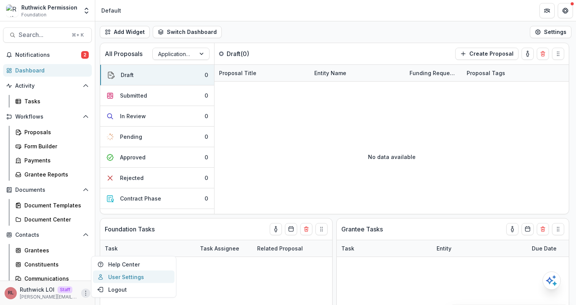
click at [119, 279] on link "User Settings" at bounding box center [134, 276] width 82 height 13
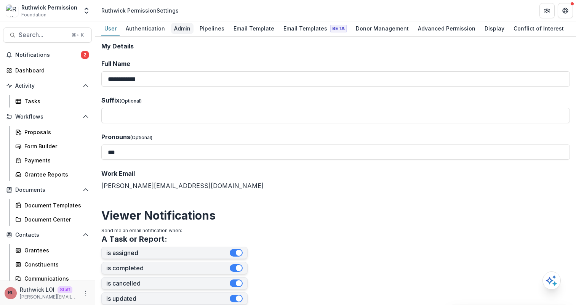
click at [184, 29] on div "Admin" at bounding box center [182, 28] width 22 height 11
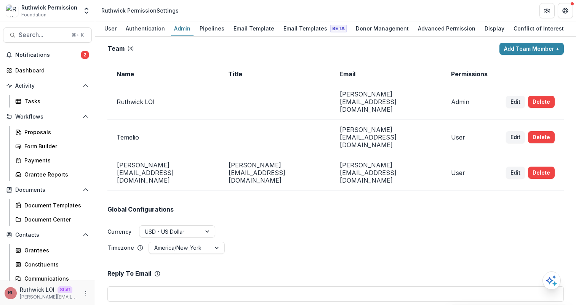
scroll to position [0, 107]
click at [427, 29] on div "Advanced Permission" at bounding box center [447, 28] width 64 height 11
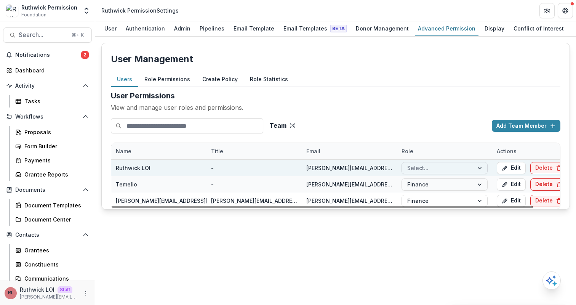
click at [420, 167] on div at bounding box center [437, 168] width 61 height 10
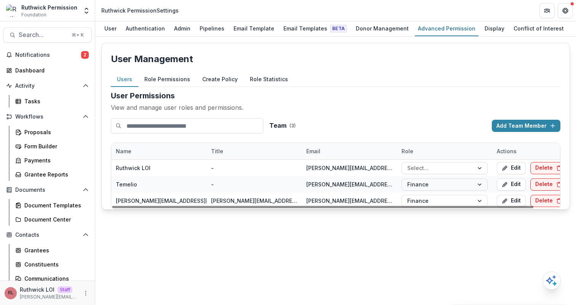
click at [392, 117] on div "User Permissions View and manage user roles and permissions. Team ( 3 ) Add Tea…" at bounding box center [336, 149] width 450 height 119
click at [167, 79] on button "Role Permissions" at bounding box center [167, 79] width 58 height 15
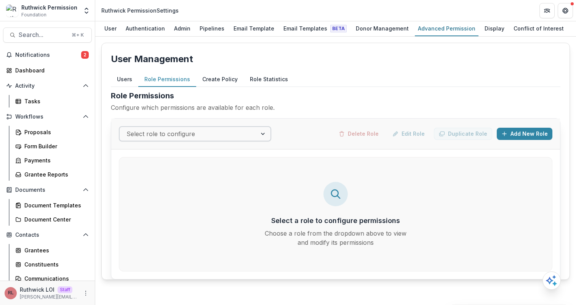
click at [250, 140] on div "Select role to configure" at bounding box center [195, 133] width 152 height 15
click at [182, 34] on link "Admin" at bounding box center [182, 28] width 22 height 15
